Goal: Task Accomplishment & Management: Manage account settings

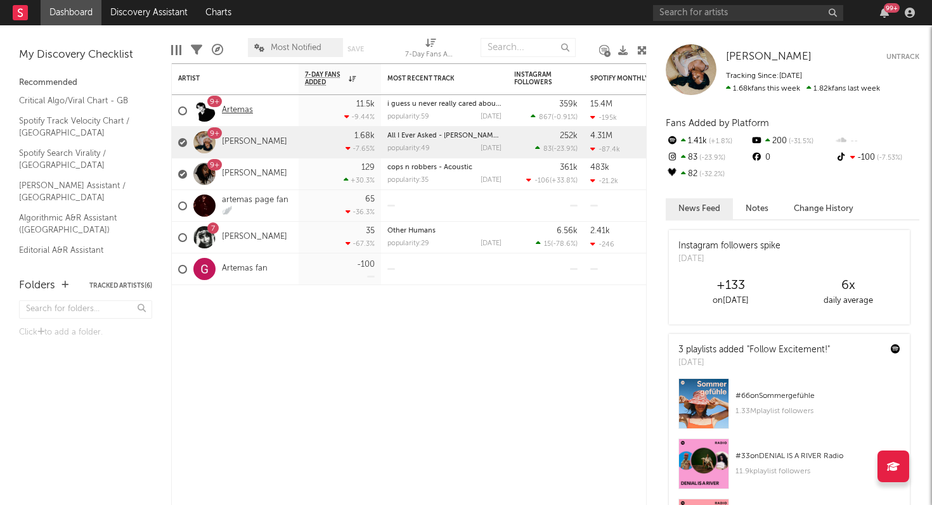
click at [239, 105] on link "Artemas" at bounding box center [237, 110] width 31 height 11
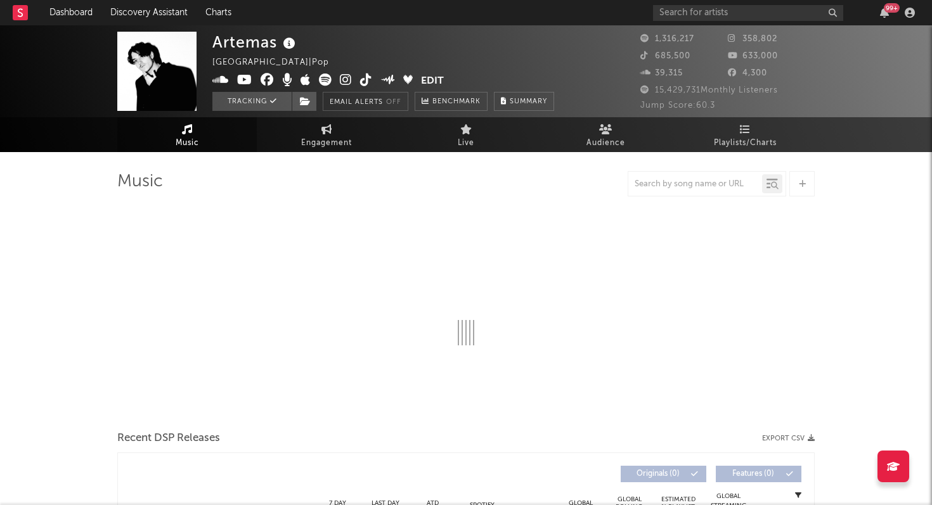
select select "6m"
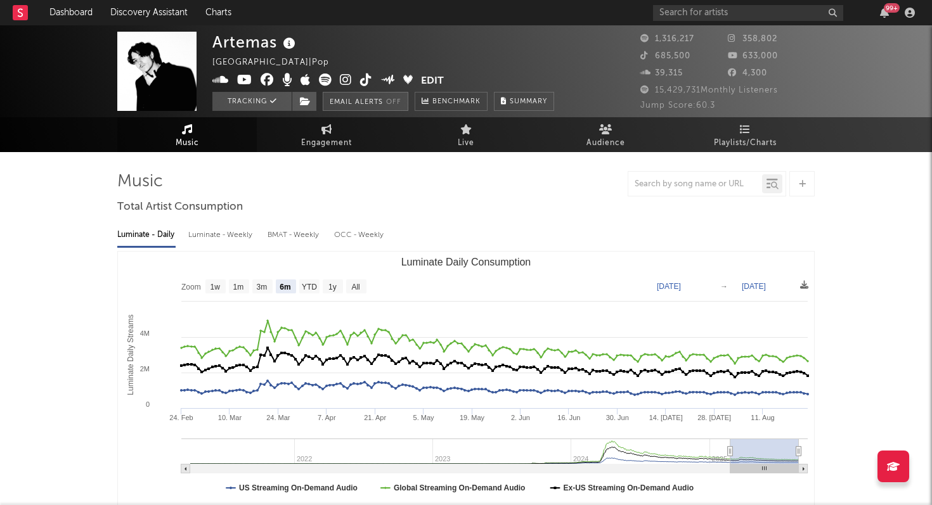
click at [394, 107] on button "Email Alerts Off" at bounding box center [366, 101] width 86 height 19
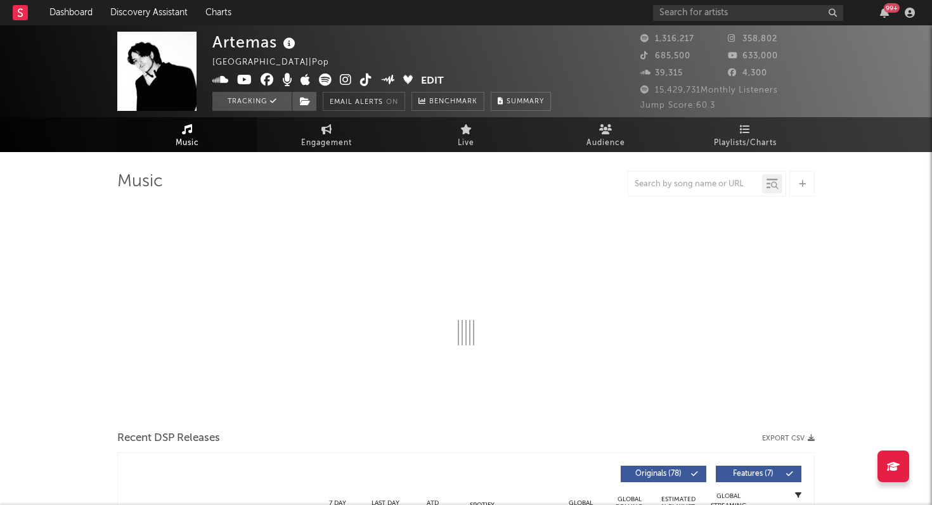
select select "6m"
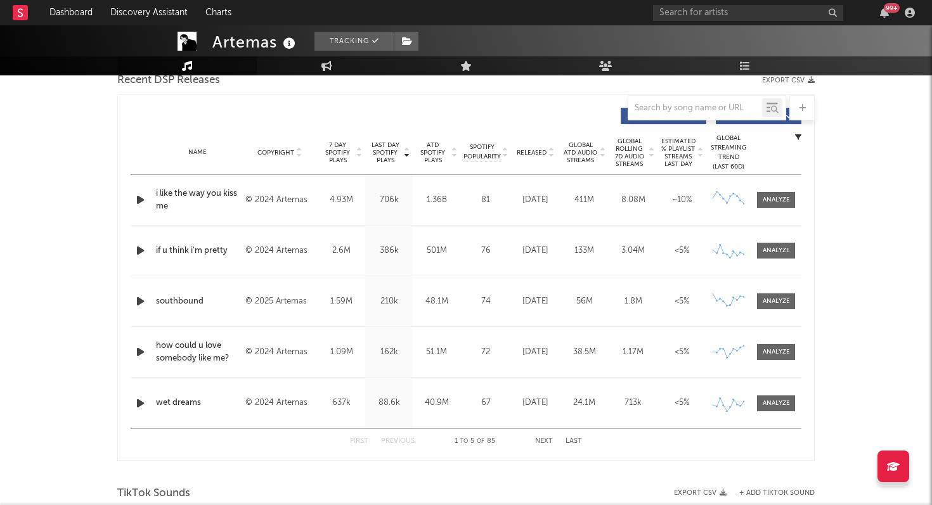
scroll to position [479, 0]
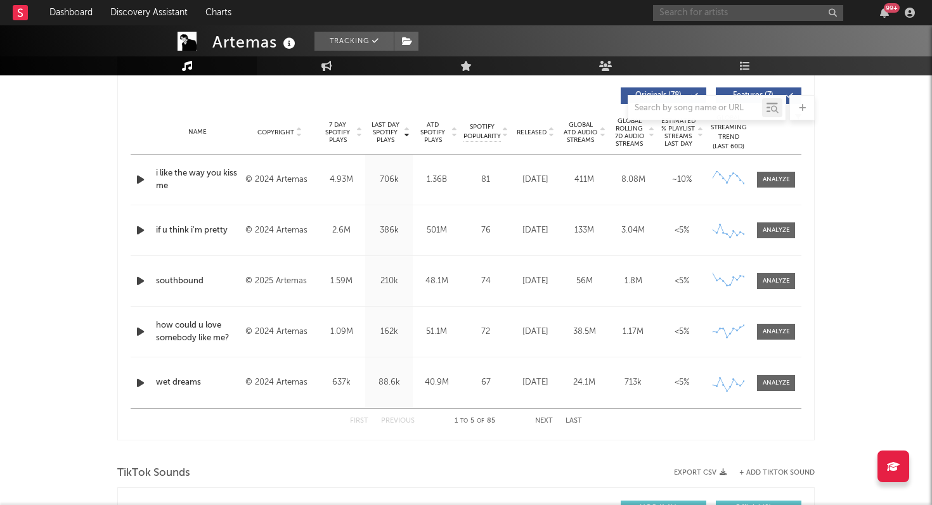
click at [712, 11] on input "text" at bounding box center [748, 13] width 190 height 16
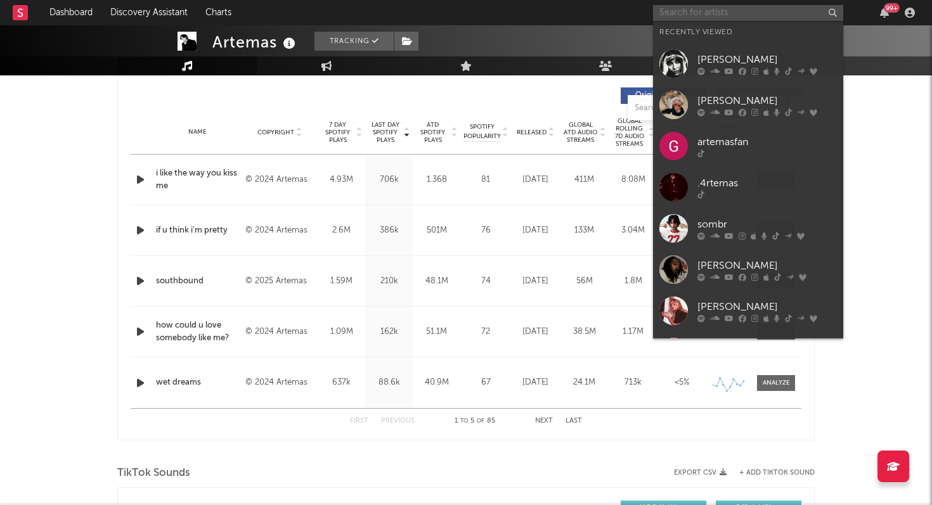
paste input "[URL][DOMAIN_NAME]"
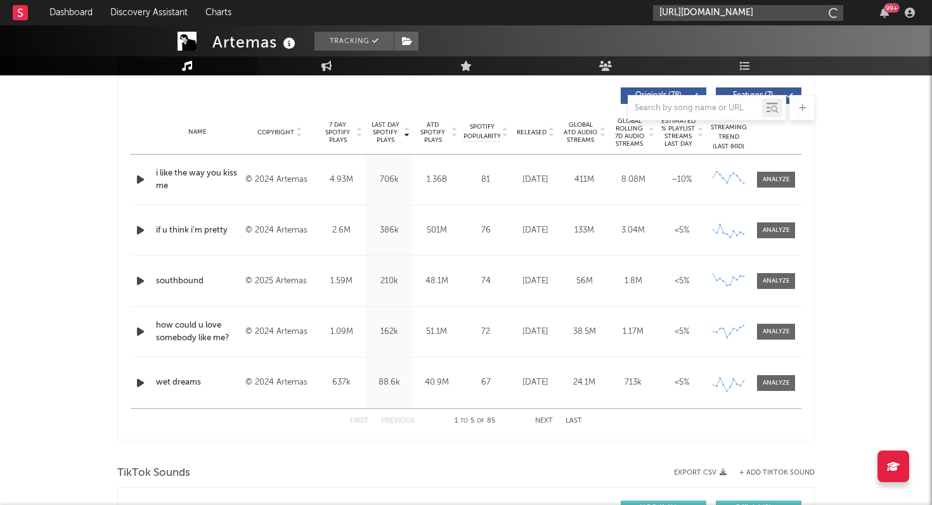
scroll to position [0, 178]
type input "[URL][DOMAIN_NAME]"
click at [745, 46] on div "artemascore99" at bounding box center [768, 41] width 140 height 15
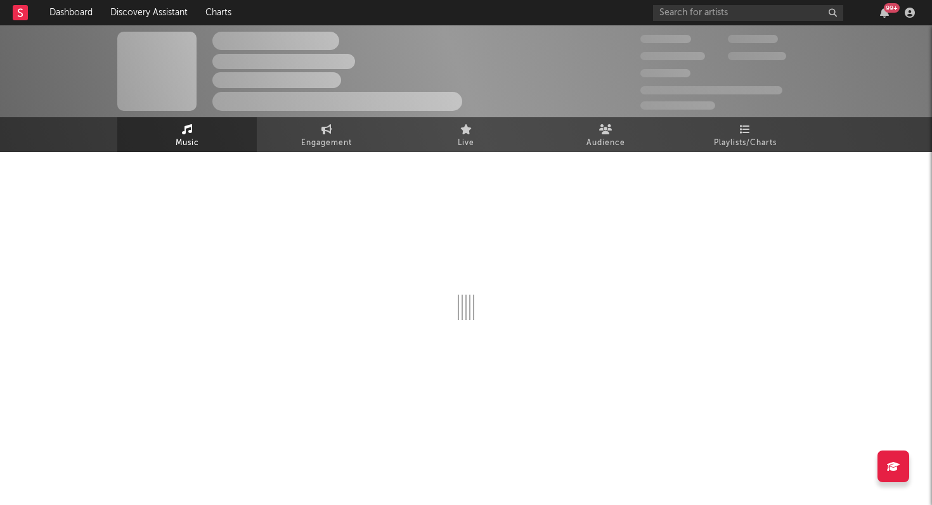
select select "1w"
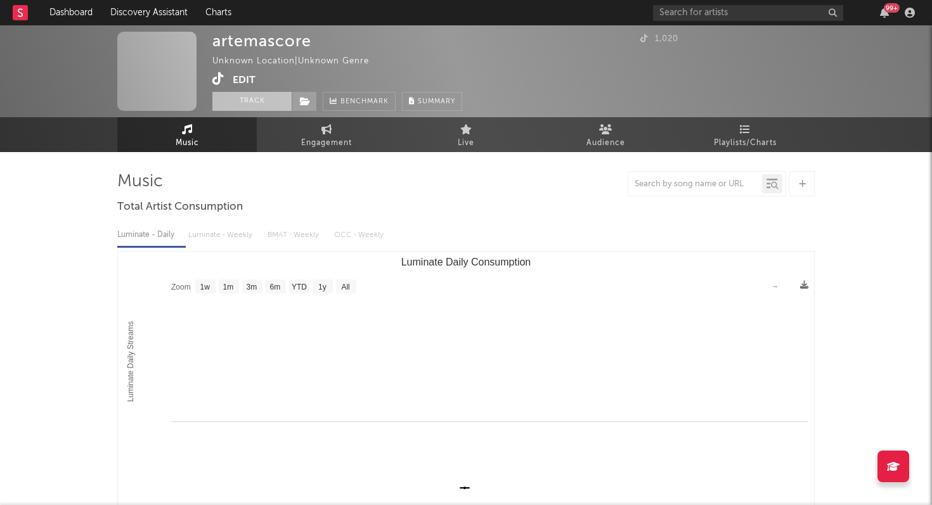
click at [266, 105] on button "Track" at bounding box center [251, 101] width 79 height 19
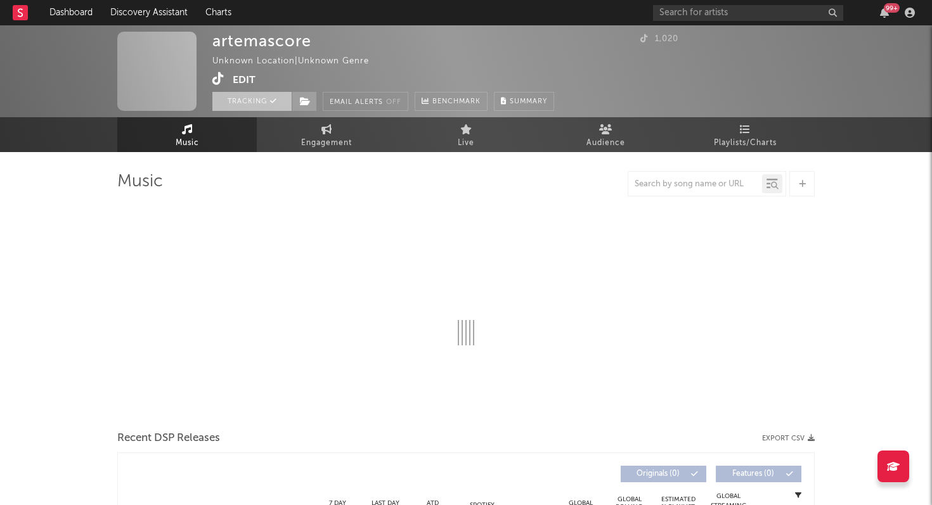
select select "1w"
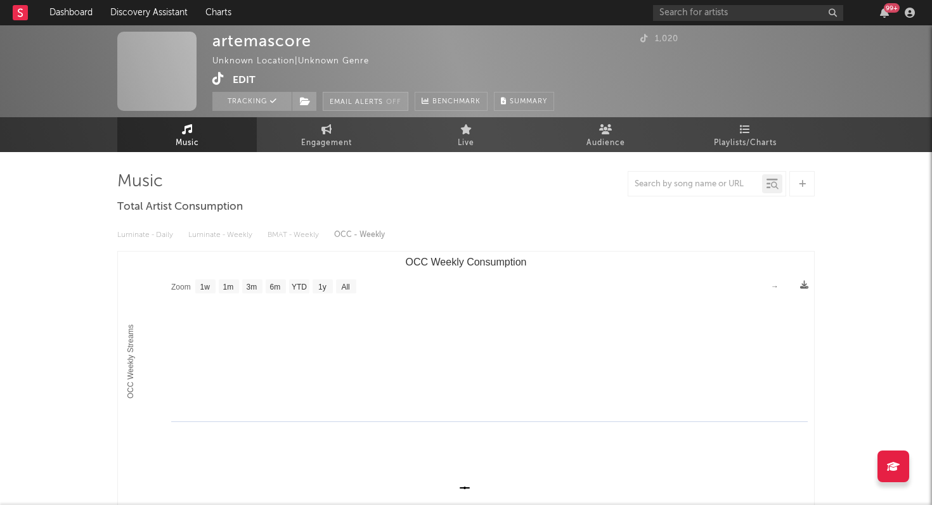
click at [398, 100] on em "Off" at bounding box center [393, 102] width 15 height 7
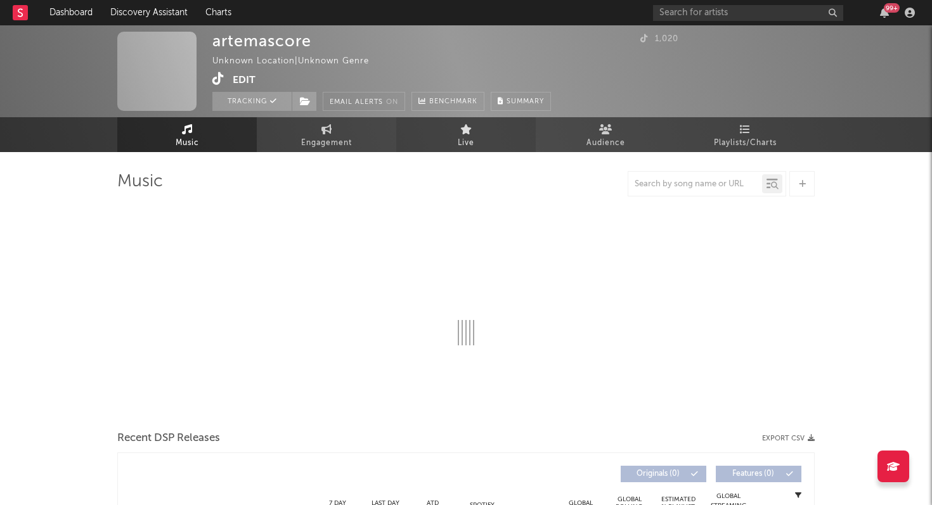
select select "1w"
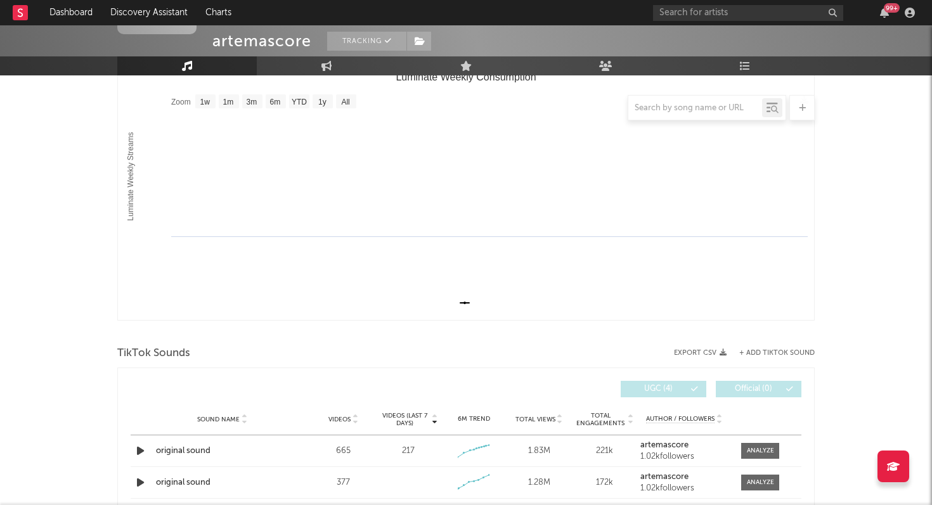
scroll to position [335, 0]
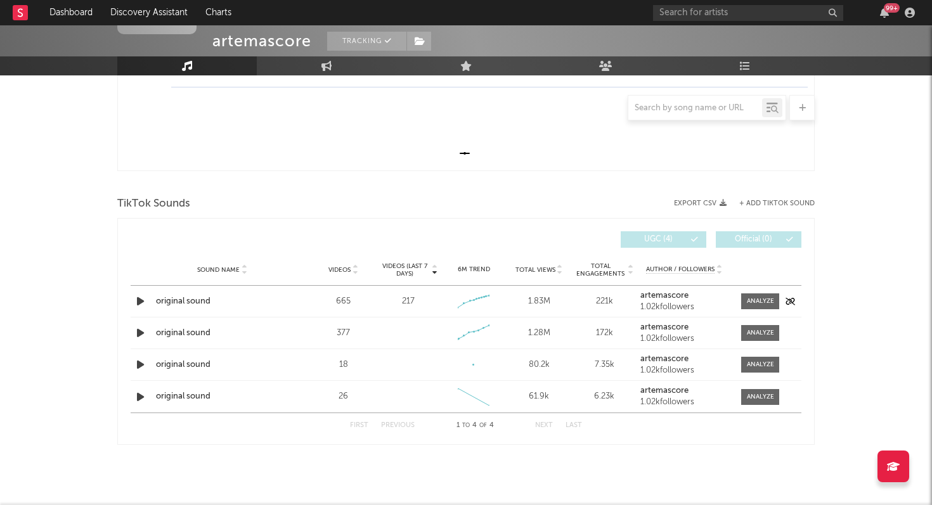
click at [139, 302] on icon "button" at bounding box center [140, 302] width 13 height 16
click at [140, 333] on icon "button" at bounding box center [140, 333] width 13 height 16
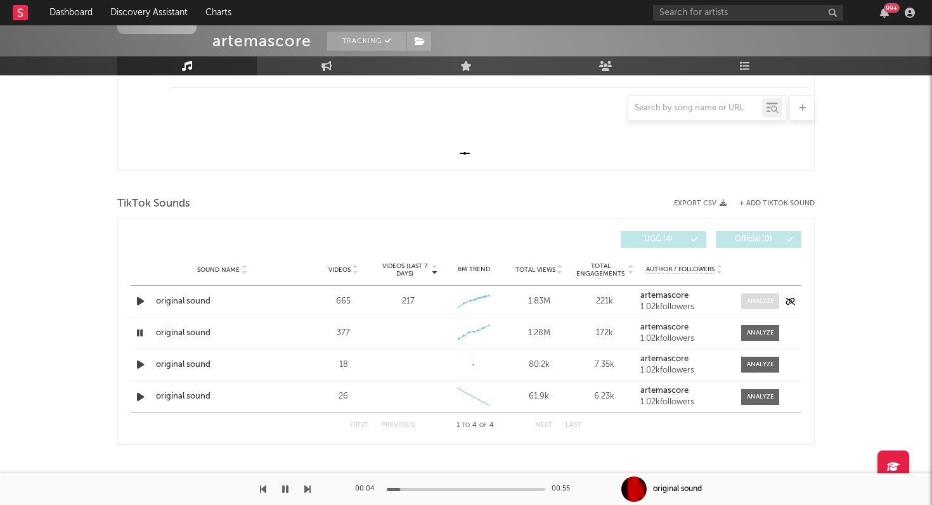
click at [769, 305] on div at bounding box center [760, 302] width 27 height 10
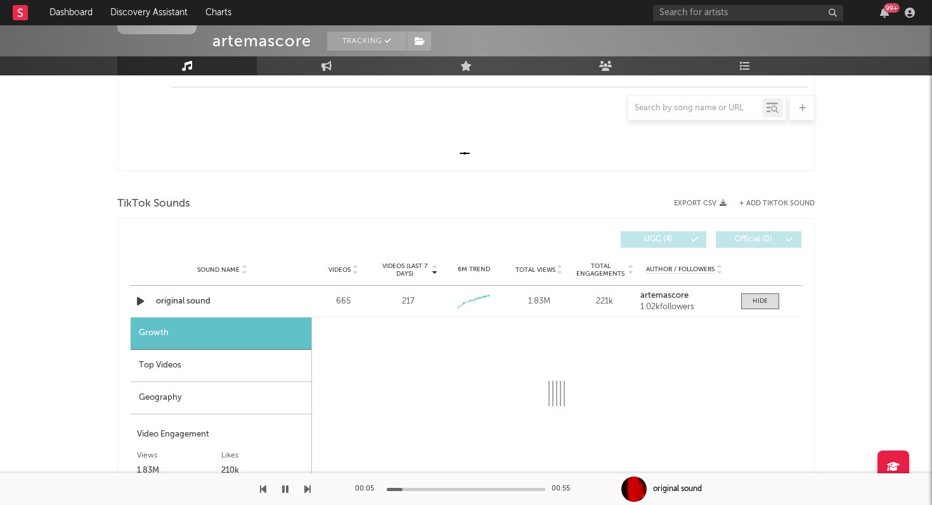
select select "1w"
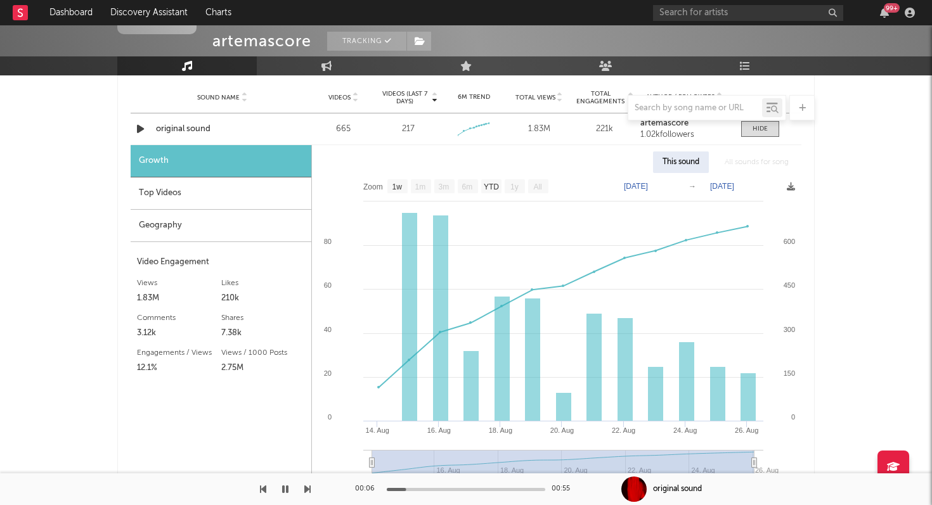
scroll to position [508, 0]
